Goal: Use online tool/utility: Utilize a website feature to perform a specific function

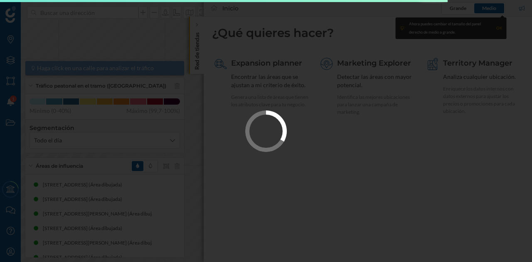
click at [305, 115] on div at bounding box center [266, 131] width 532 height 262
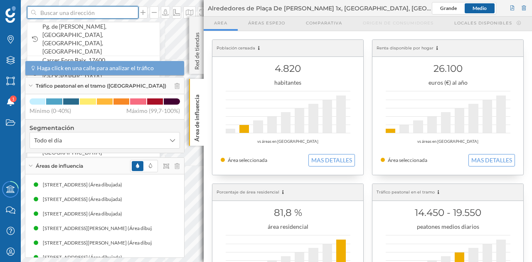
click at [81, 16] on input at bounding box center [82, 12] width 93 height 12
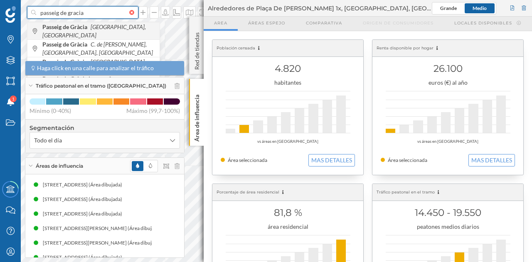
type input "passeig de gracia"
click at [94, 29] on icon "[GEOGRAPHIC_DATA], [GEOGRAPHIC_DATA]" at bounding box center [93, 30] width 103 height 15
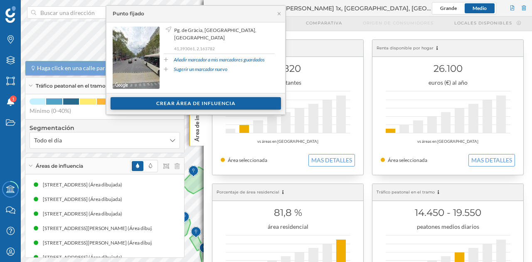
click at [192, 104] on div "Crear área de influencia" at bounding box center [195, 103] width 170 height 12
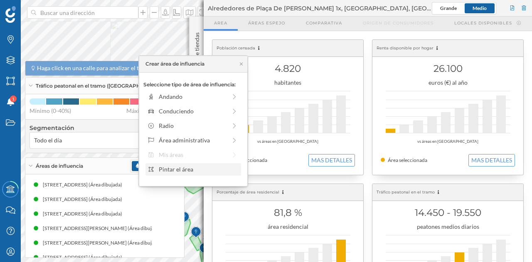
drag, startPoint x: 189, startPoint y: 167, endPoint x: 176, endPoint y: 159, distance: 15.5
click at [189, 167] on div "Pintar el área" at bounding box center [198, 169] width 79 height 9
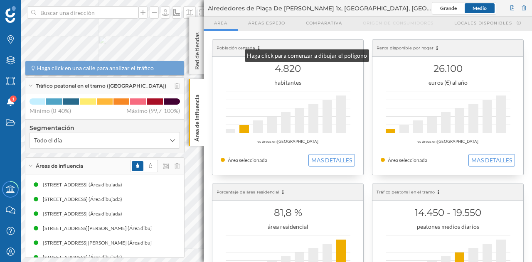
click at [235, 54] on div "Marcas Capas Áreas Notificaciones 1 Estados Academy Contacta con nosotros Centr…" at bounding box center [266, 131] width 532 height 262
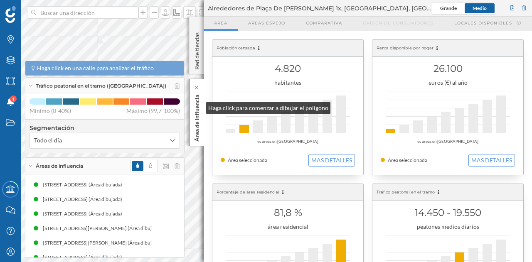
click at [198, 106] on p "Área de influencia" at bounding box center [197, 116] width 8 height 50
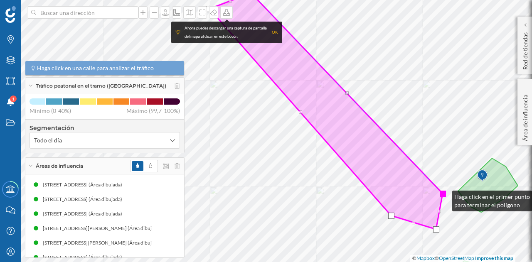
click at [443, 195] on div at bounding box center [442, 194] width 6 height 6
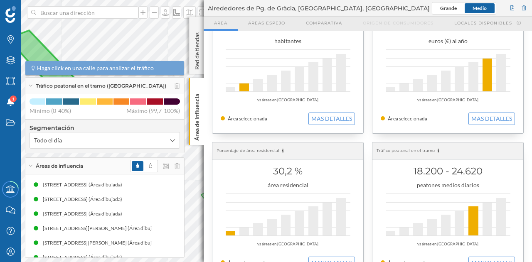
scroll to position [83, 0]
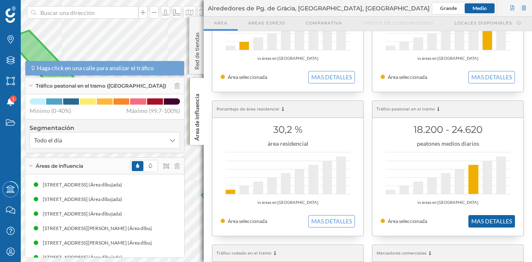
click at [487, 218] on button "MAS DETALLES" at bounding box center [491, 221] width 47 height 12
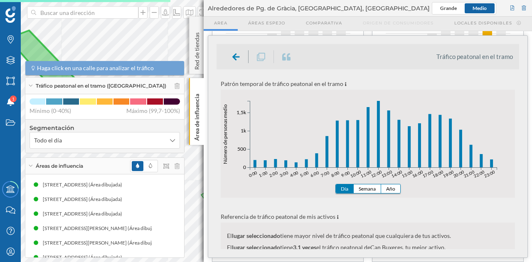
scroll to position [208, 0]
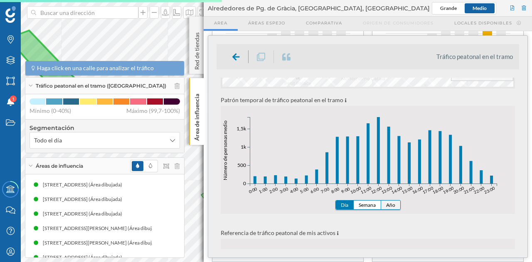
click at [387, 205] on button "Año" at bounding box center [390, 205] width 19 height 9
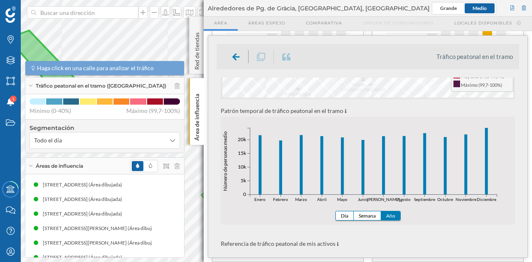
scroll to position [196, 0]
